Goal: Information Seeking & Learning: Learn about a topic

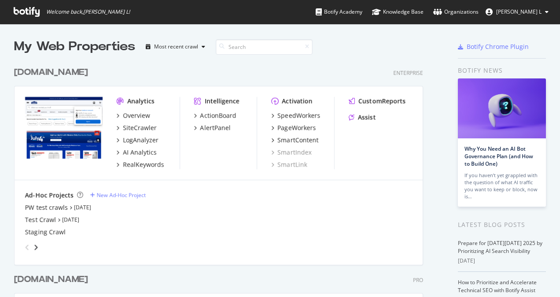
scroll to position [290, 547]
click at [141, 164] on div "RealKeywords" at bounding box center [143, 164] width 41 height 9
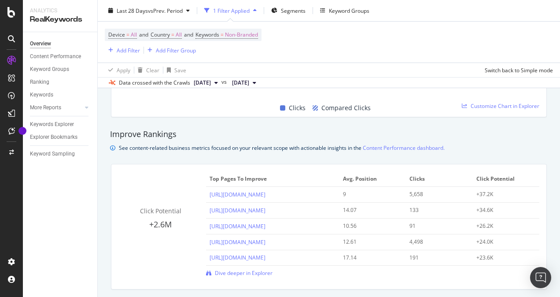
scroll to position [617, 0]
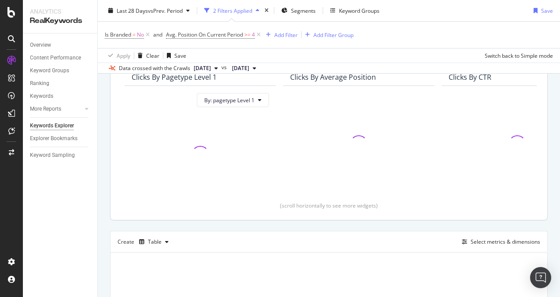
scroll to position [132, 0]
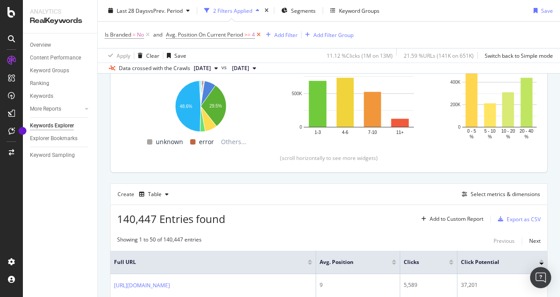
click at [260, 33] on icon at bounding box center [258, 34] width 7 height 9
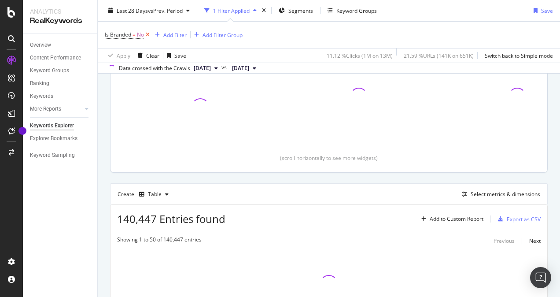
click at [150, 34] on icon at bounding box center [147, 34] width 7 height 9
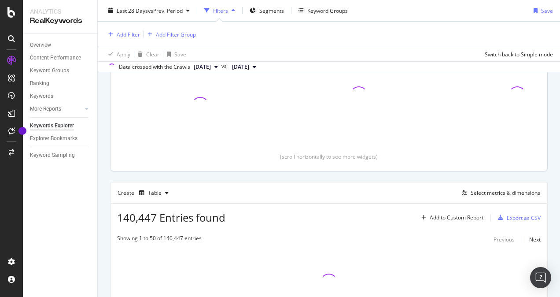
scroll to position [130, 0]
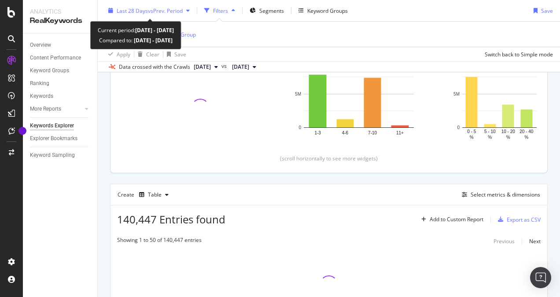
click at [172, 11] on span "vs Prev. Period" at bounding box center [165, 10] width 35 height 7
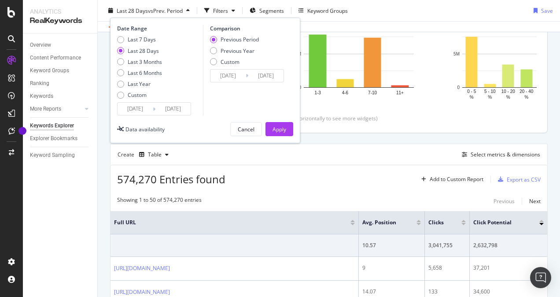
click at [141, 104] on input "[DATE]" at bounding box center [135, 109] width 35 height 12
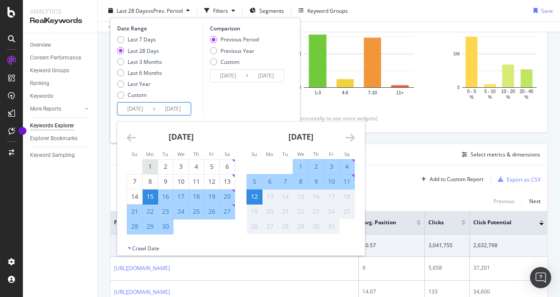
click at [154, 168] on div "1" at bounding box center [150, 166] width 15 height 9
type input "[DATE]"
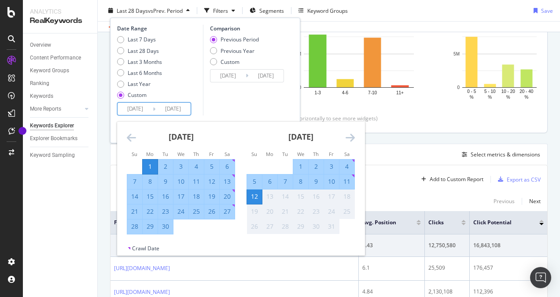
click at [187, 83] on div "Last 7 Days Last 28 Days Last 3 Months Last 6 Months Last Year Custom" at bounding box center [159, 69] width 84 height 67
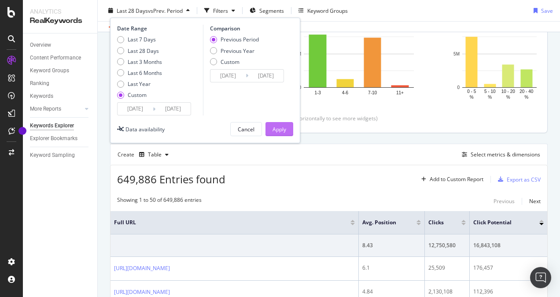
click at [284, 123] on div "Apply" at bounding box center [280, 128] width 14 height 13
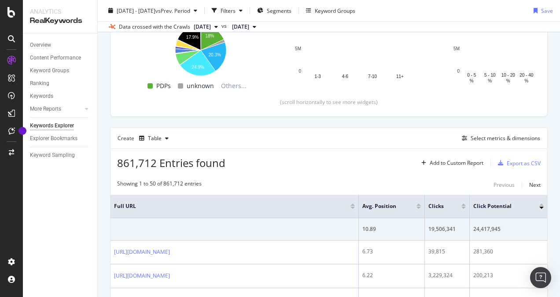
scroll to position [160, 0]
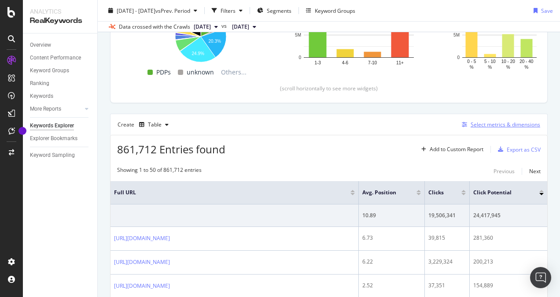
click at [486, 121] on div "Select metrics & dimensions" at bounding box center [506, 124] width 70 height 7
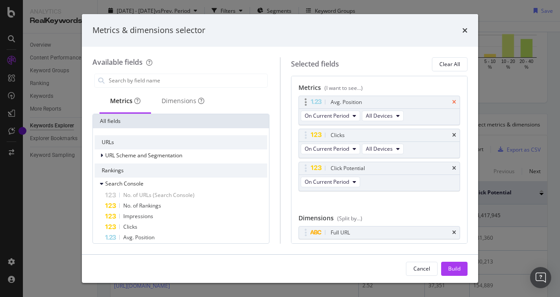
click at [452, 100] on icon "times" at bounding box center [454, 102] width 4 height 5
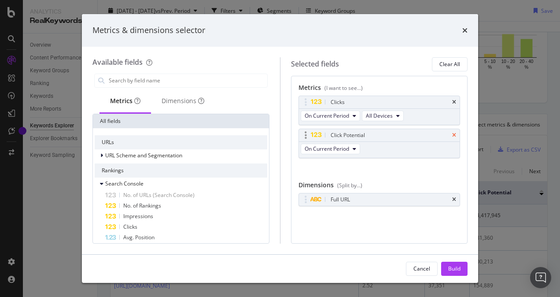
click at [455, 134] on icon "times" at bounding box center [454, 135] width 4 height 5
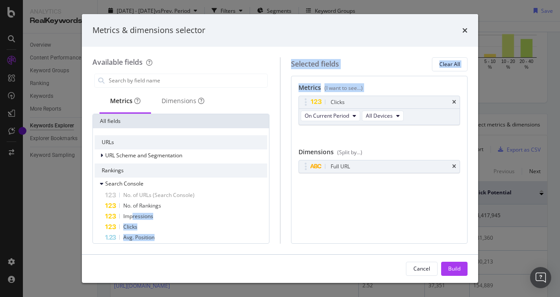
drag, startPoint x: 132, startPoint y: 216, endPoint x: 350, endPoint y: 134, distance: 232.9
click at [350, 134] on div "Available fields Metrics Dimensions All fields URLs URL Scheme and Segmentation…" at bounding box center [279, 150] width 375 height 186
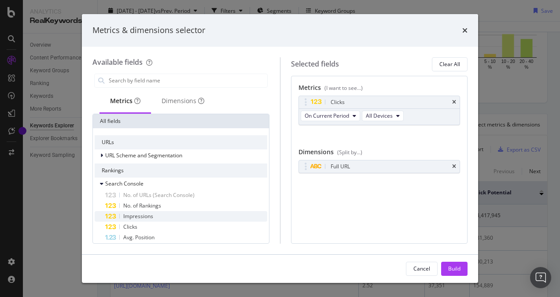
click at [126, 213] on span "Impressions" at bounding box center [138, 215] width 30 height 7
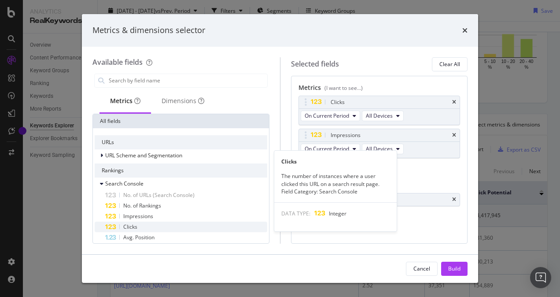
click at [145, 226] on div "Clicks" at bounding box center [186, 227] width 162 height 11
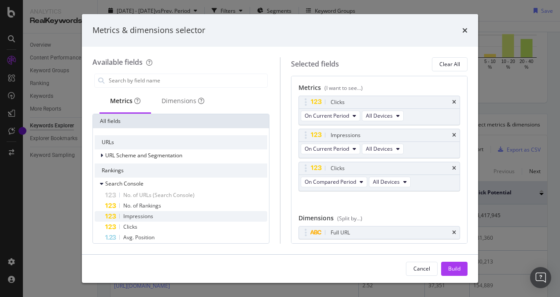
click at [144, 215] on span "Impressions" at bounding box center [138, 215] width 30 height 7
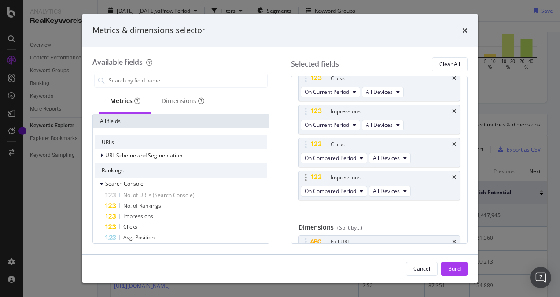
scroll to position [12, 0]
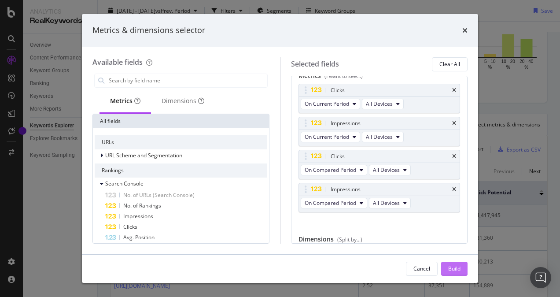
click at [455, 272] on div "Build" at bounding box center [454, 268] width 12 height 13
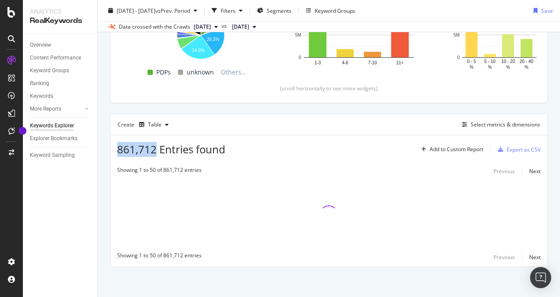
drag, startPoint x: 115, startPoint y: 149, endPoint x: 156, endPoint y: 150, distance: 40.5
click at [156, 150] on div "861,712 Entries found Add to Custom Report Export as CSV" at bounding box center [329, 146] width 437 height 22
click at [156, 150] on span "861,712 Entries found" at bounding box center [171, 149] width 108 height 15
click at [157, 147] on span "861,712 Entries found" at bounding box center [171, 149] width 108 height 15
drag, startPoint x: 119, startPoint y: 147, endPoint x: 158, endPoint y: 148, distance: 39.2
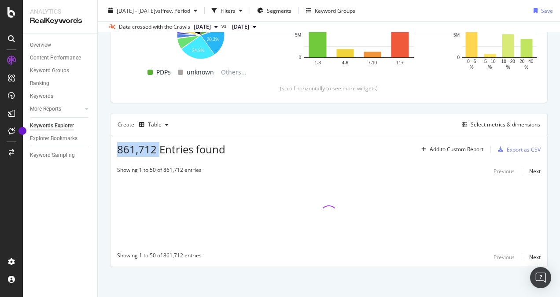
click at [158, 148] on span "861,712 Entries found" at bounding box center [171, 149] width 108 height 15
click at [156, 148] on span "861,712 Entries found" at bounding box center [171, 149] width 108 height 15
click at [155, 148] on span "861,712 Entries found" at bounding box center [171, 149] width 108 height 15
drag, startPoint x: 155, startPoint y: 147, endPoint x: 115, endPoint y: 148, distance: 40.1
click at [115, 148] on div "861,712 Entries found Add to Custom Report Export as CSV" at bounding box center [329, 146] width 437 height 22
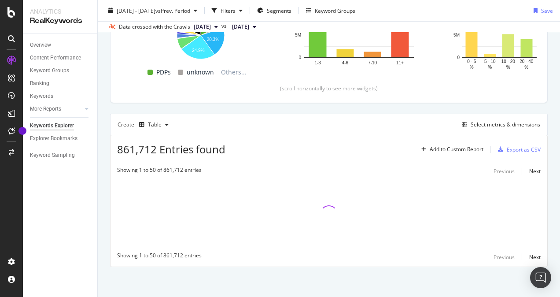
drag, startPoint x: 115, startPoint y: 148, endPoint x: 97, endPoint y: 150, distance: 17.8
click at [97, 150] on div "Keyword Sampling" at bounding box center [63, 155] width 67 height 13
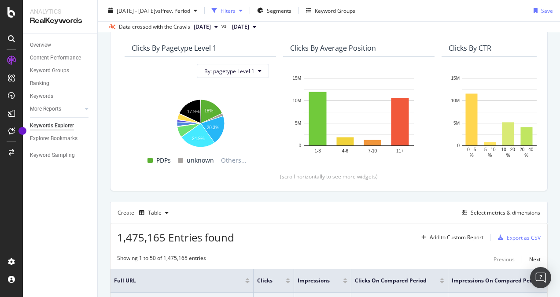
click at [236, 12] on div "Filters" at bounding box center [228, 10] width 15 height 7
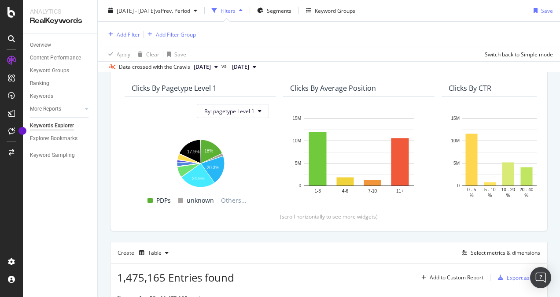
scroll to position [112, 0]
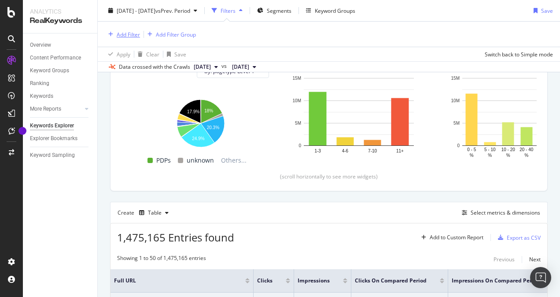
click at [122, 33] on div "Add Filter" at bounding box center [128, 33] width 23 height 7
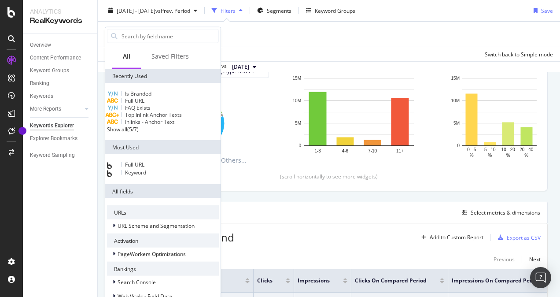
click at [142, 104] on span "Full URL" at bounding box center [134, 100] width 19 height 7
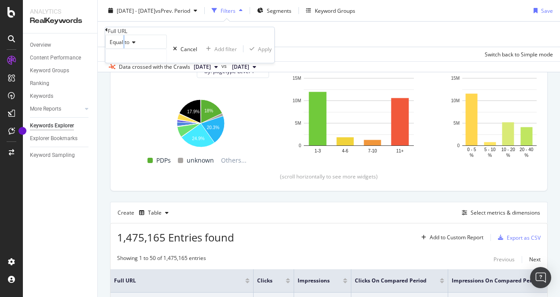
click at [127, 46] on span "Equal to" at bounding box center [120, 41] width 20 height 7
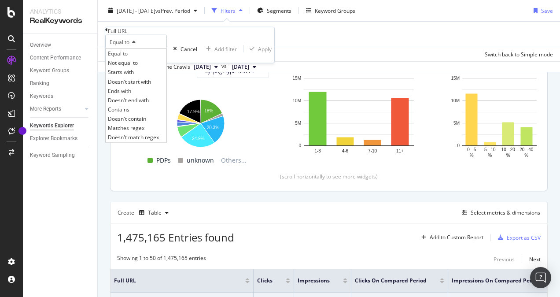
drag, startPoint x: 127, startPoint y: 144, endPoint x: 131, endPoint y: 131, distance: 13.1
click at [127, 113] on span "Contains" at bounding box center [119, 109] width 22 height 7
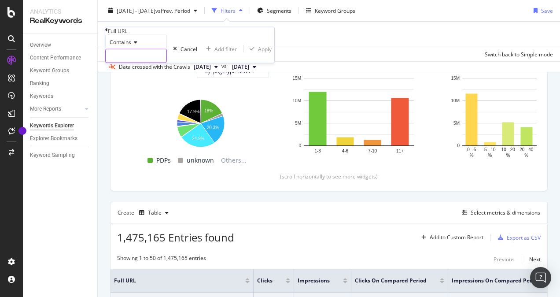
click at [137, 63] on input "text" at bounding box center [136, 55] width 61 height 13
type input "/pl/"
click at [263, 52] on div "Apply" at bounding box center [270, 48] width 14 height 7
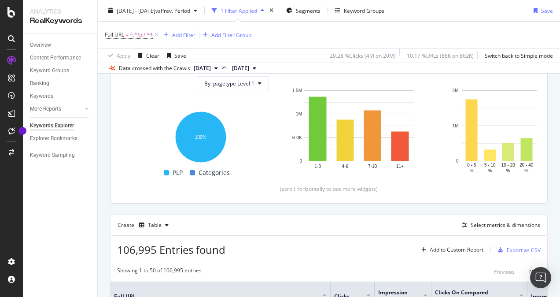
scroll to position [88, 0]
